Goal: Information Seeking & Learning: Learn about a topic

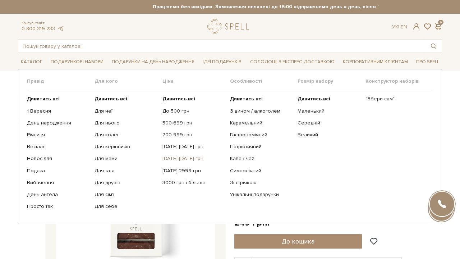
click at [184, 160] on link "[DATE]-[DATE] грн" at bounding box center [193, 158] width 62 height 6
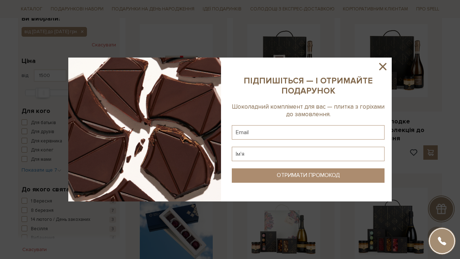
click at [381, 69] on icon at bounding box center [383, 66] width 12 height 12
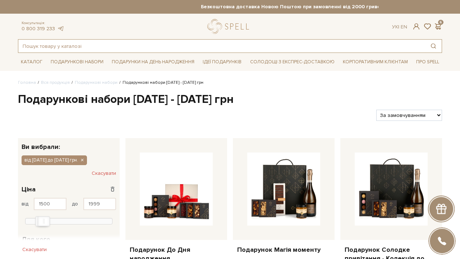
click at [59, 46] on input "text" at bounding box center [221, 46] width 407 height 13
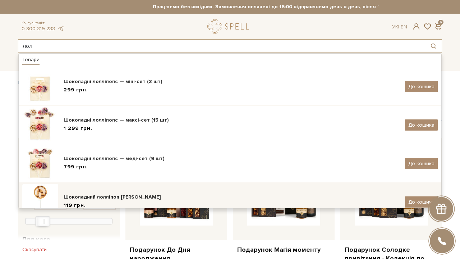
type input "лол"
click at [116, 191] on div "Шоколадний лолліпоп Коко-брауні 119 грн. До кошика" at bounding box center [229, 202] width 415 height 36
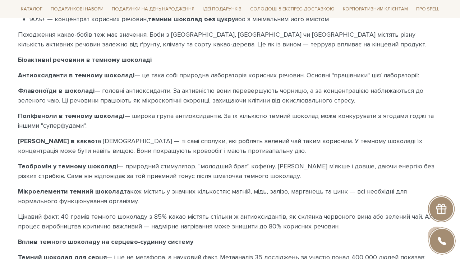
scroll to position [537, 0]
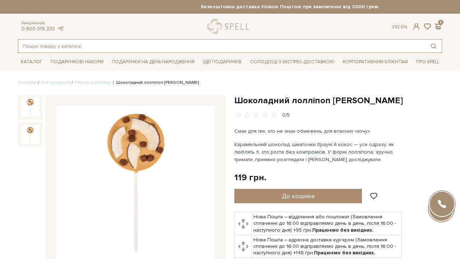
click at [87, 49] on input "text" at bounding box center [221, 46] width 407 height 13
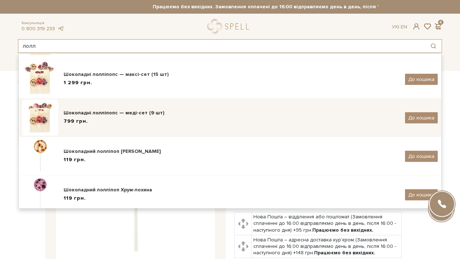
scroll to position [47, 0]
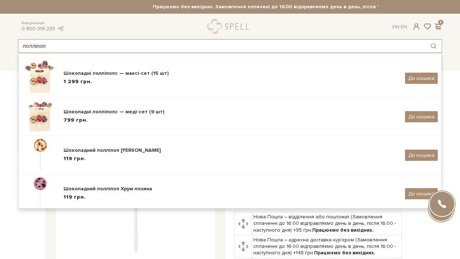
type input "лолліпоп"
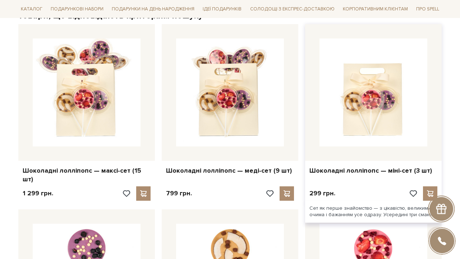
scroll to position [139, 0]
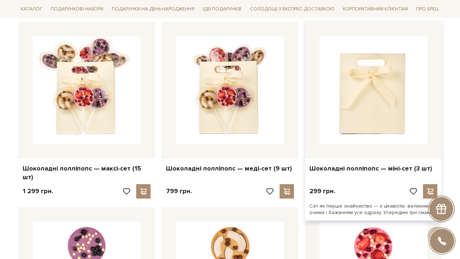
click at [386, 132] on img at bounding box center [373, 90] width 108 height 108
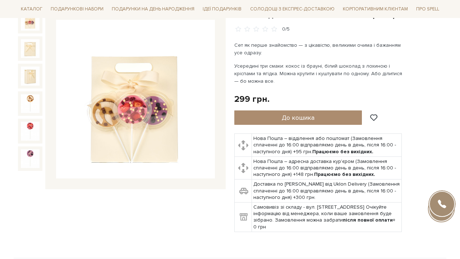
click at [164, 123] on img at bounding box center [135, 99] width 159 height 159
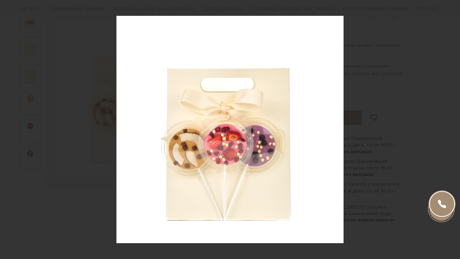
click at [414, 94] on div at bounding box center [230, 129] width 460 height 259
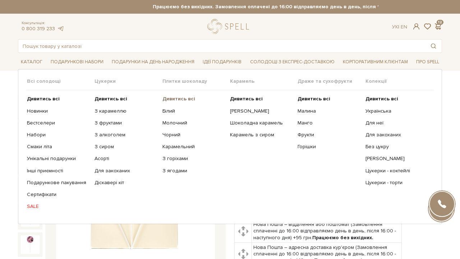
click at [187, 97] on b "Дивитись всі" at bounding box center [178, 99] width 33 height 6
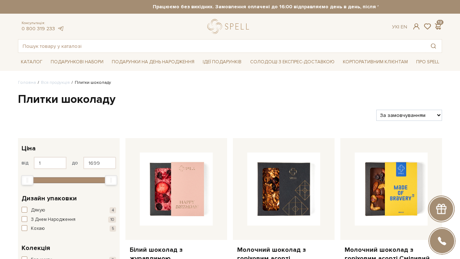
select select "[URL][DOMAIN_NAME]"
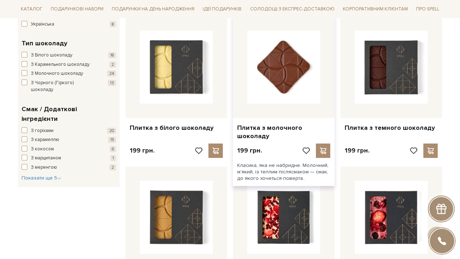
scroll to position [275, 0]
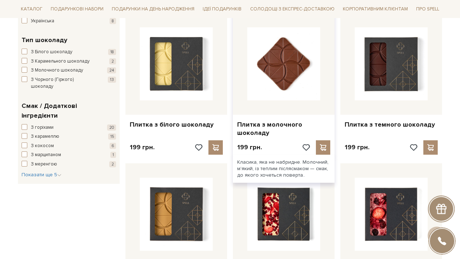
click at [293, 89] on img at bounding box center [283, 63] width 73 height 73
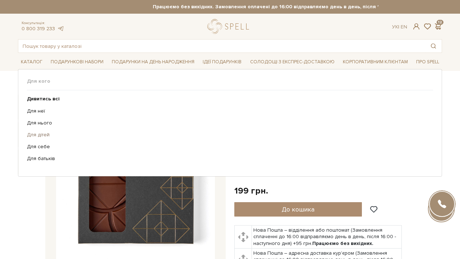
click at [162, 136] on link "Для дітей" at bounding box center [227, 135] width 401 height 6
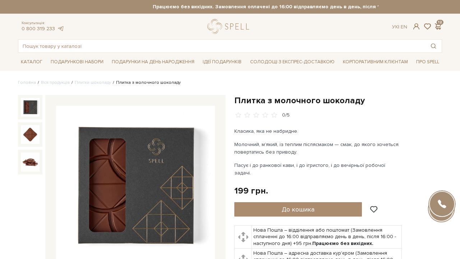
click at [166, 147] on img at bounding box center [135, 185] width 159 height 159
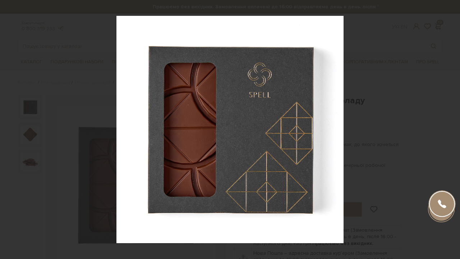
click at [390, 80] on div at bounding box center [230, 129] width 460 height 259
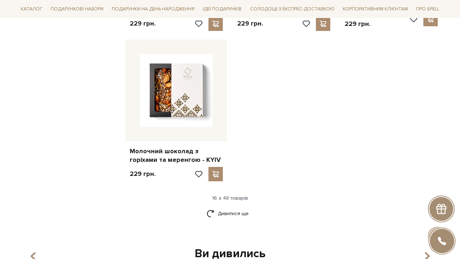
scroll to position [923, 0]
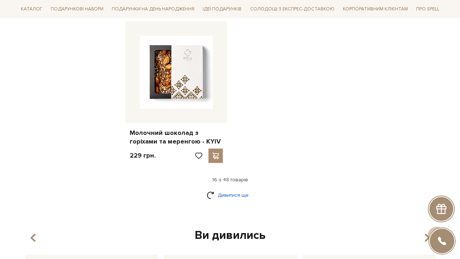
click at [242, 189] on link "Дивитися ще" at bounding box center [230, 195] width 47 height 13
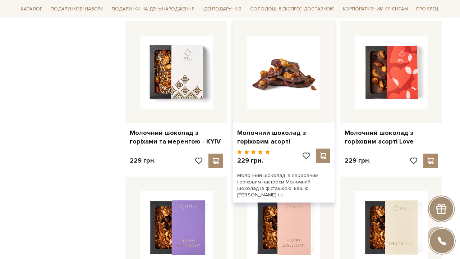
click at [249, 78] on img at bounding box center [283, 72] width 73 height 73
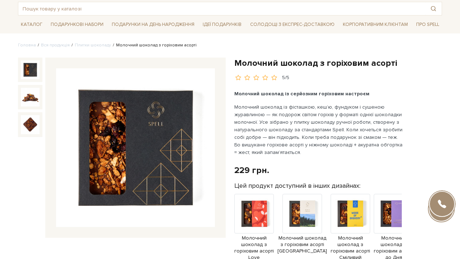
scroll to position [33, 0]
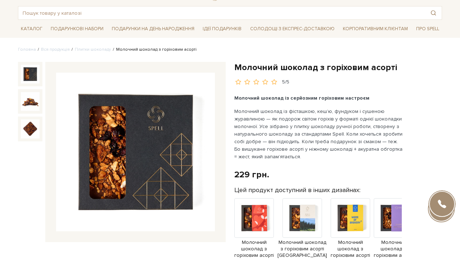
click at [164, 117] on img at bounding box center [135, 152] width 159 height 159
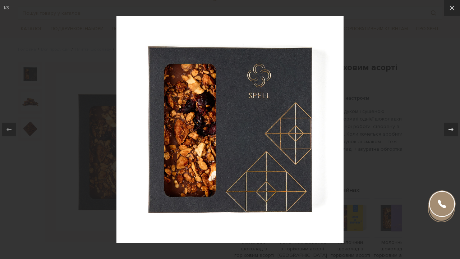
click at [365, 69] on div at bounding box center [230, 129] width 460 height 259
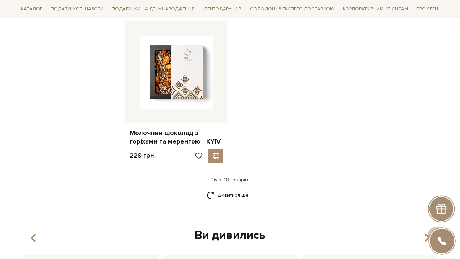
click at [243, 189] on link "Дивитися ще" at bounding box center [230, 195] width 47 height 13
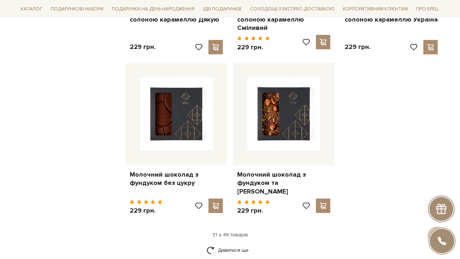
scroll to position [1675, 0]
click at [240, 244] on link "Дивитися ще" at bounding box center [230, 250] width 47 height 13
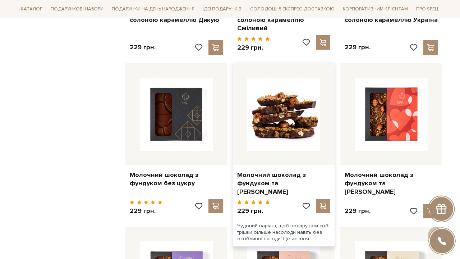
click at [294, 98] on img at bounding box center [283, 114] width 73 height 73
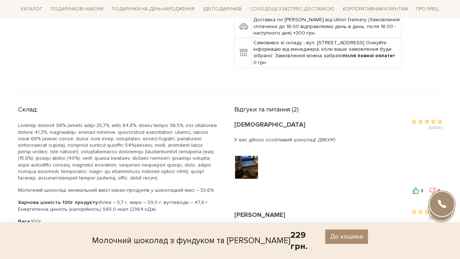
scroll to position [359, 0]
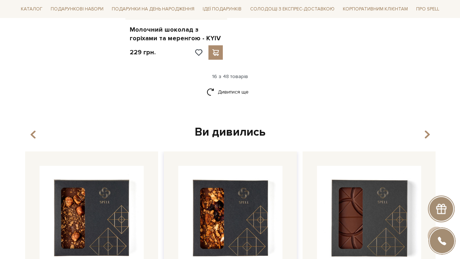
scroll to position [1023, 0]
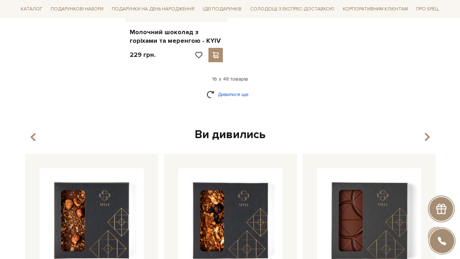
click at [233, 88] on link "Дивитися ще" at bounding box center [230, 94] width 47 height 13
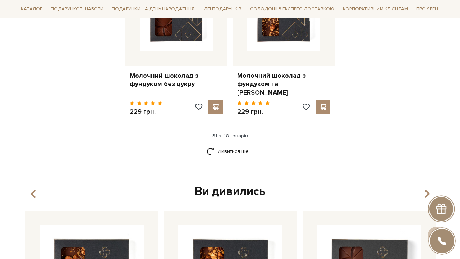
scroll to position [1781, 0]
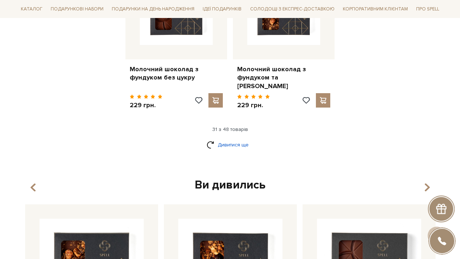
click at [245, 138] on link "Дивитися ще" at bounding box center [230, 144] width 47 height 13
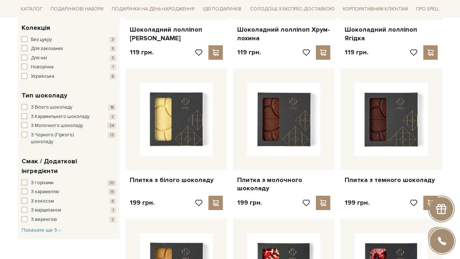
scroll to position [218, 0]
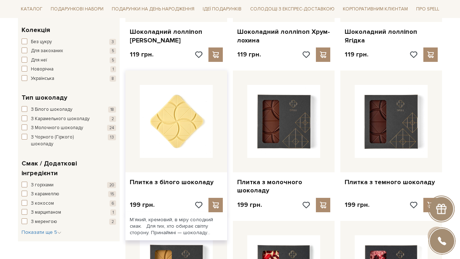
click at [179, 137] on img at bounding box center [176, 121] width 73 height 73
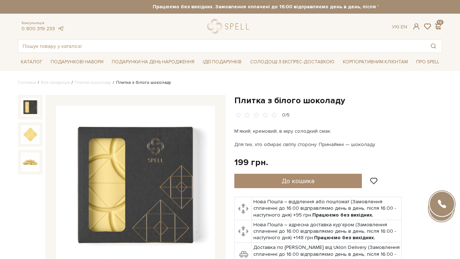
click at [170, 129] on img at bounding box center [135, 185] width 159 height 159
